Goal: Navigation & Orientation: Understand site structure

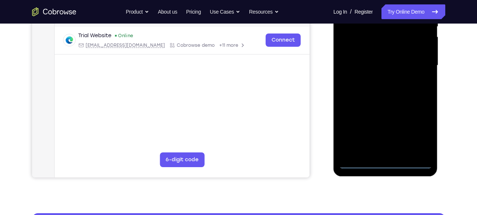
scroll to position [166, 0]
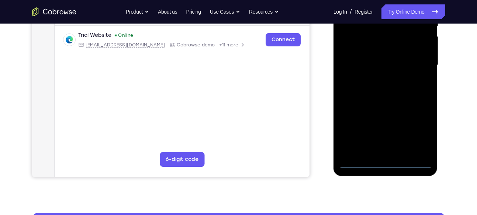
click at [385, 162] on div at bounding box center [385, 65] width 93 height 206
click at [421, 130] on div at bounding box center [385, 65] width 93 height 206
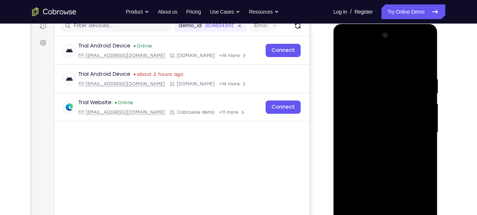
scroll to position [104, 0]
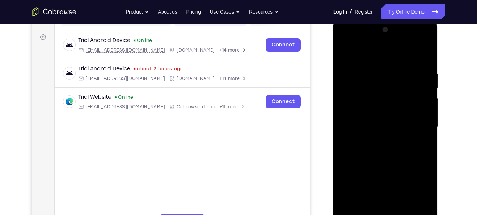
click at [375, 56] on div at bounding box center [385, 127] width 93 height 206
click at [419, 126] on div at bounding box center [385, 127] width 93 height 206
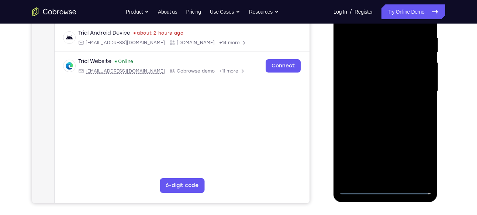
scroll to position [141, 0]
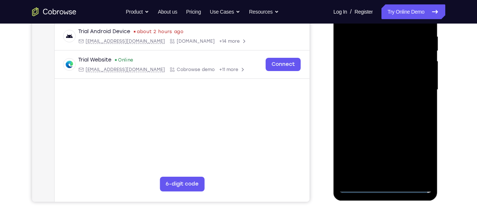
click at [379, 103] on div at bounding box center [385, 90] width 93 height 206
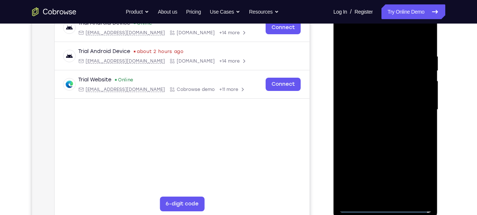
scroll to position [119, 0]
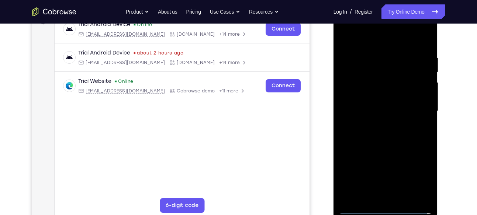
click at [375, 105] on div at bounding box center [385, 111] width 93 height 206
click at [369, 93] on div at bounding box center [385, 111] width 93 height 206
click at [374, 111] on div at bounding box center [385, 111] width 93 height 206
click at [423, 49] on div at bounding box center [385, 111] width 93 height 206
drag, startPoint x: 356, startPoint y: 37, endPoint x: 424, endPoint y: 46, distance: 68.9
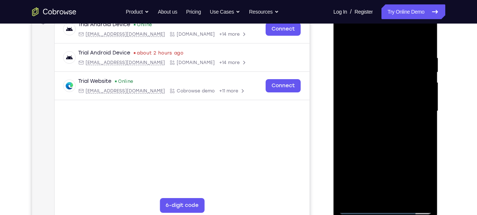
click at [424, 46] on div at bounding box center [385, 111] width 93 height 206
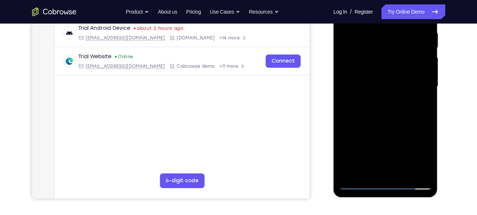
scroll to position [148, 0]
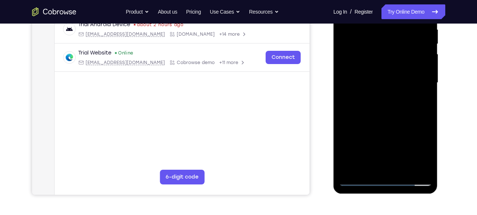
drag, startPoint x: 390, startPoint y: 107, endPoint x: 386, endPoint y: 60, distance: 46.6
click at [386, 60] on div at bounding box center [385, 83] width 93 height 206
click at [403, 168] on div at bounding box center [385, 83] width 93 height 206
click at [388, 122] on div at bounding box center [385, 83] width 93 height 206
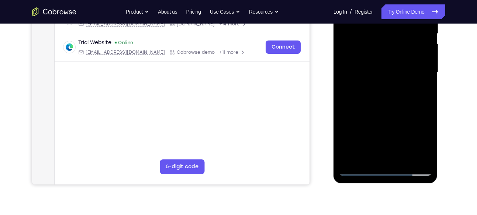
scroll to position [159, 0]
click at [358, 170] on div at bounding box center [385, 72] width 93 height 206
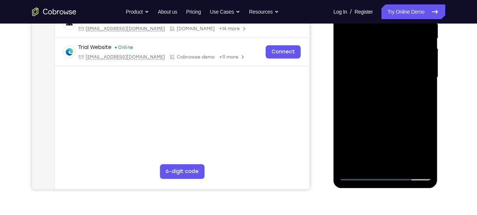
scroll to position [153, 0]
click at [425, 100] on div at bounding box center [385, 78] width 93 height 206
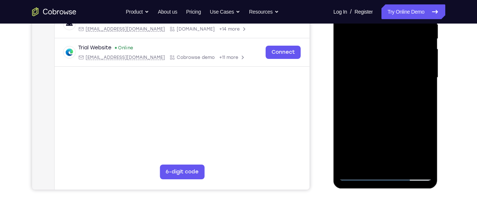
click at [425, 100] on div at bounding box center [385, 78] width 93 height 206
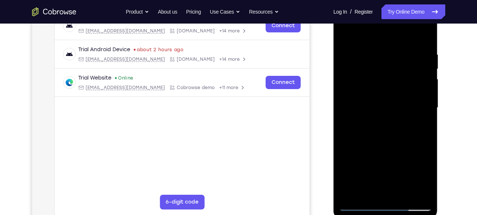
scroll to position [123, 0]
drag, startPoint x: 395, startPoint y: 48, endPoint x: 395, endPoint y: 147, distance: 99.9
click at [395, 147] on div at bounding box center [385, 107] width 93 height 206
click at [399, 48] on div at bounding box center [385, 107] width 93 height 206
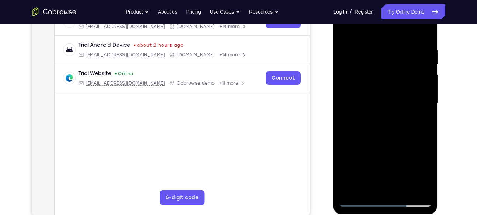
click at [423, 32] on div at bounding box center [385, 103] width 93 height 206
click at [371, 48] on div at bounding box center [385, 103] width 93 height 206
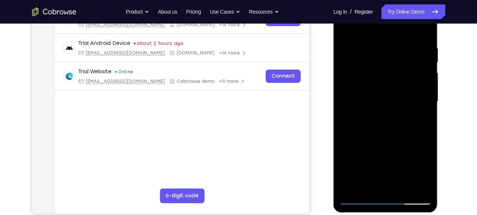
scroll to position [129, 0]
click at [417, 79] on div at bounding box center [385, 101] width 93 height 206
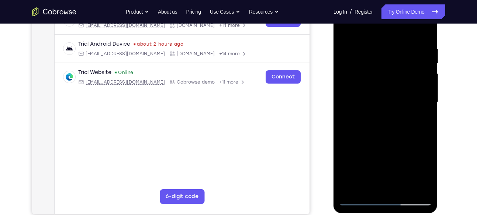
scroll to position [128, 0]
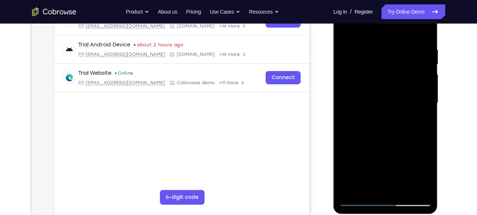
drag, startPoint x: 417, startPoint y: 80, endPoint x: 415, endPoint y: 77, distance: 3.8
click at [415, 77] on div at bounding box center [385, 103] width 93 height 206
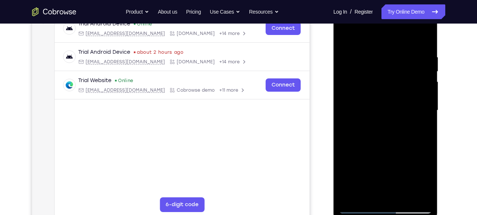
scroll to position [120, 0]
click at [423, 39] on div at bounding box center [385, 111] width 93 height 206
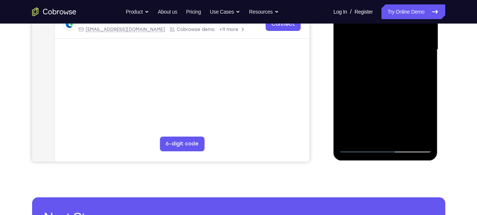
scroll to position [181, 0]
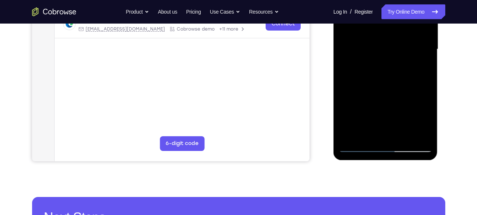
click at [402, 138] on div at bounding box center [385, 49] width 93 height 206
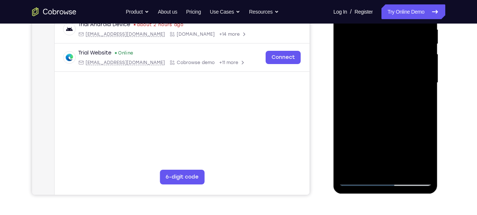
scroll to position [147, 0]
click at [384, 77] on div at bounding box center [385, 83] width 93 height 206
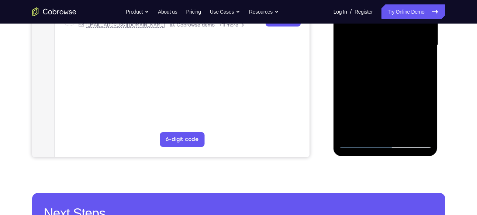
scroll to position [186, 0]
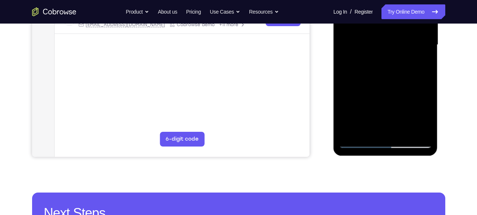
click at [364, 126] on div at bounding box center [385, 45] width 93 height 206
click at [418, 63] on div at bounding box center [385, 45] width 93 height 206
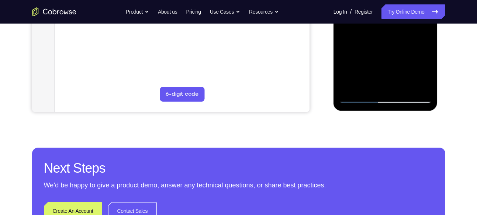
scroll to position [241, 0]
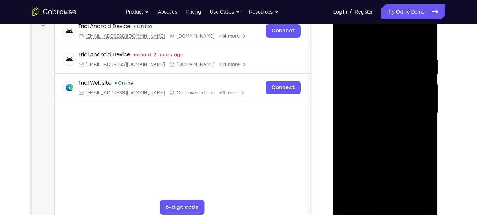
scroll to position [117, 0]
click at [345, 42] on div at bounding box center [385, 113] width 93 height 206
click at [346, 39] on div at bounding box center [385, 113] width 93 height 206
drag, startPoint x: 405, startPoint y: 61, endPoint x: 347, endPoint y: 62, distance: 58.3
click at [347, 62] on div at bounding box center [385, 113] width 93 height 206
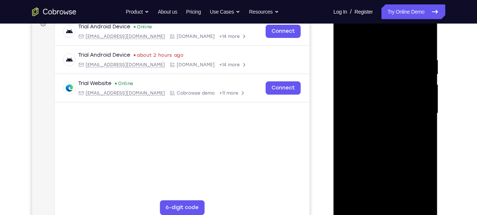
click at [362, 55] on div at bounding box center [385, 113] width 93 height 206
click at [425, 69] on div at bounding box center [385, 113] width 93 height 206
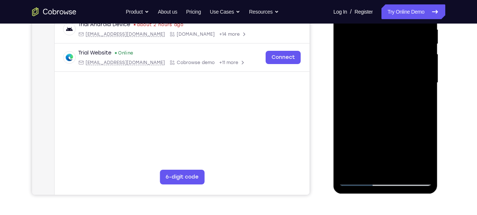
scroll to position [148, 0]
click at [412, 167] on div at bounding box center [385, 82] width 93 height 206
click at [424, 131] on div at bounding box center [385, 82] width 93 height 206
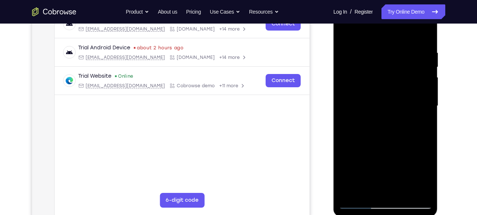
click at [424, 35] on div at bounding box center [385, 106] width 93 height 206
click at [410, 47] on div at bounding box center [385, 106] width 93 height 206
click at [424, 67] on div at bounding box center [385, 106] width 93 height 206
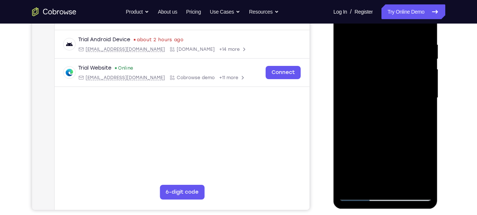
scroll to position [133, 0]
click at [424, 67] on div at bounding box center [385, 97] width 93 height 206
click at [340, 74] on div at bounding box center [385, 97] width 93 height 206
click at [424, 55] on div at bounding box center [385, 97] width 93 height 206
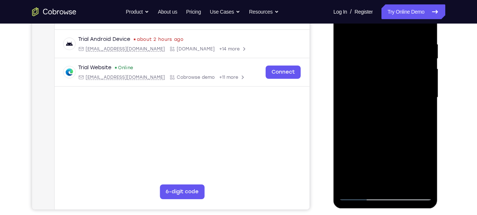
click at [424, 55] on div at bounding box center [385, 97] width 93 height 206
click at [344, 73] on div at bounding box center [385, 97] width 93 height 206
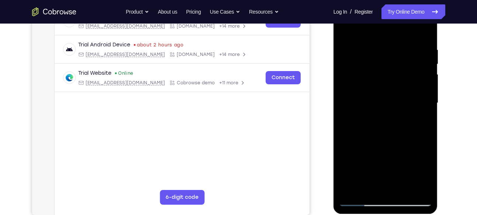
scroll to position [128, 0]
click at [417, 47] on div at bounding box center [385, 103] width 93 height 206
click at [421, 32] on div at bounding box center [385, 103] width 93 height 206
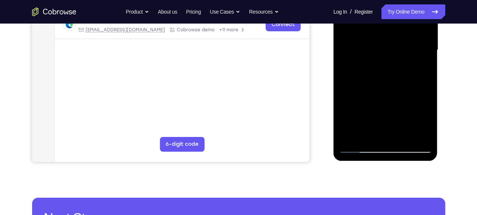
scroll to position [174, 0]
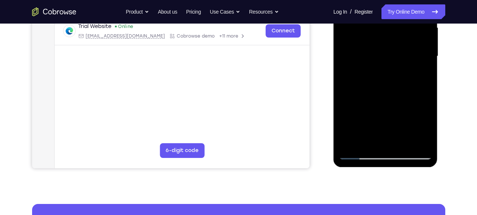
click at [401, 145] on div at bounding box center [385, 56] width 93 height 206
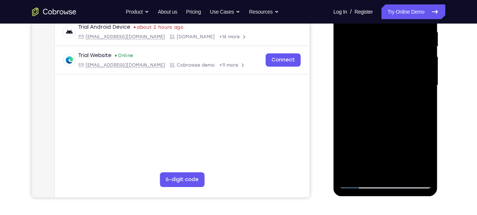
scroll to position [145, 0]
click at [401, 72] on div at bounding box center [385, 86] width 93 height 206
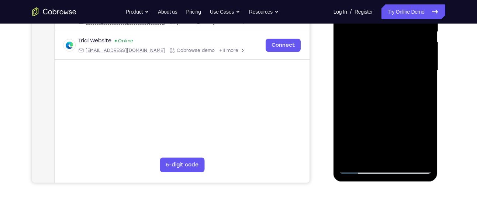
scroll to position [161, 0]
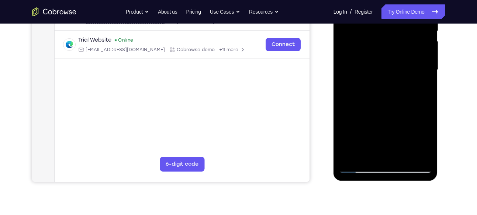
click at [348, 88] on div at bounding box center [385, 70] width 93 height 206
click at [422, 86] on div at bounding box center [385, 70] width 93 height 206
click at [359, 162] on div at bounding box center [385, 70] width 93 height 206
click at [428, 142] on div at bounding box center [385, 70] width 93 height 206
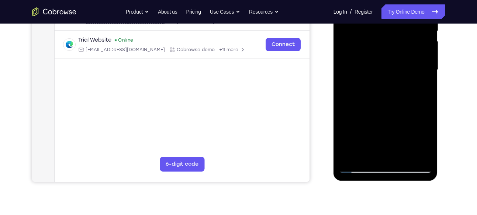
click at [357, 170] on div at bounding box center [385, 70] width 93 height 206
click at [359, 170] on div at bounding box center [385, 70] width 93 height 206
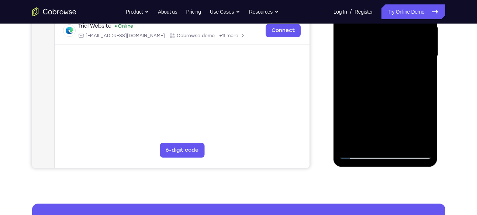
scroll to position [175, 0]
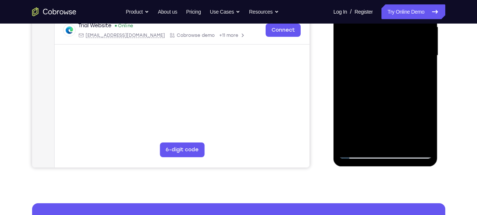
click at [358, 153] on div at bounding box center [385, 55] width 93 height 206
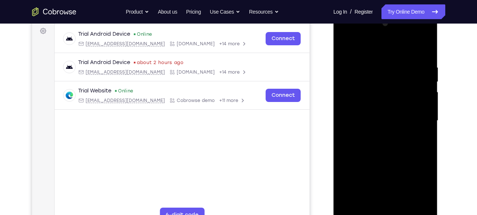
scroll to position [108, 0]
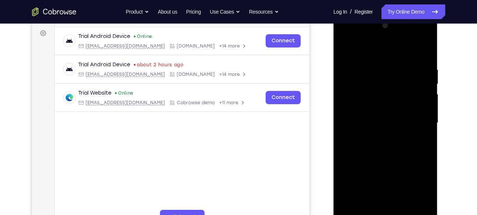
click at [426, 47] on div at bounding box center [385, 123] width 93 height 206
